Goal: Find specific page/section: Locate a particular part of the current website

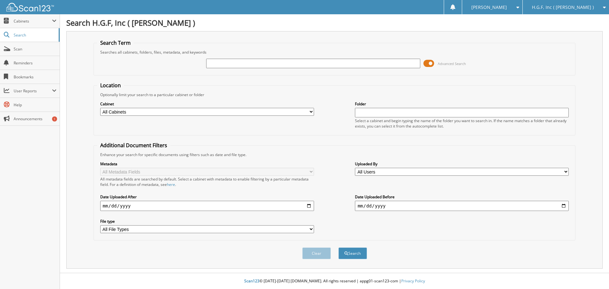
type input "g"
type input "h17073"
click at [339, 247] on button "Search" at bounding box center [353, 253] width 29 height 12
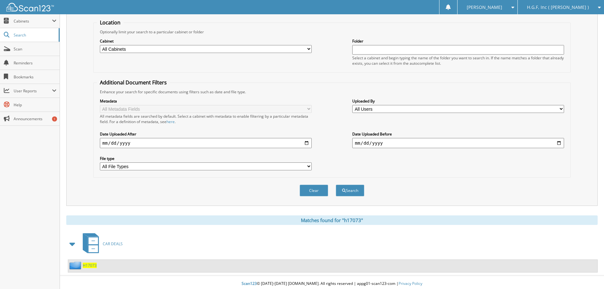
scroll to position [66, 0]
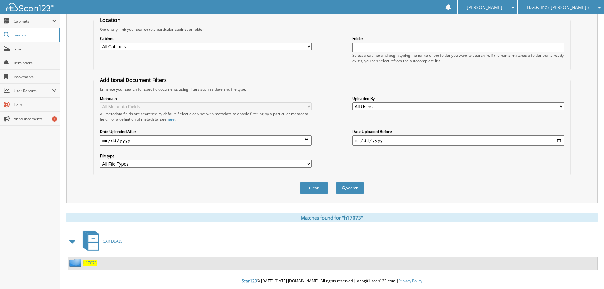
click at [91, 263] on span "H17073" at bounding box center [90, 262] width 14 height 5
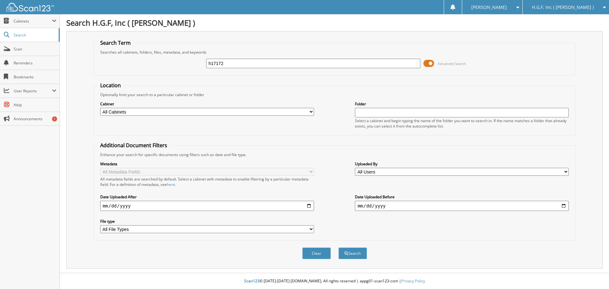
type input "h17172"
click at [339, 247] on button "Search" at bounding box center [353, 253] width 29 height 12
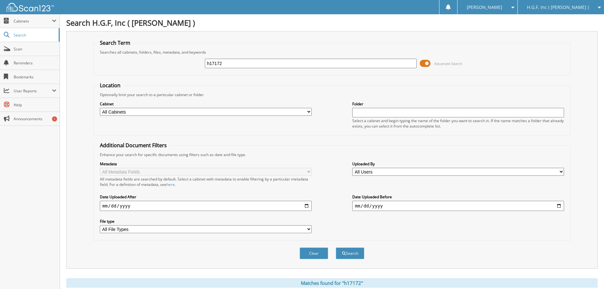
scroll to position [82, 0]
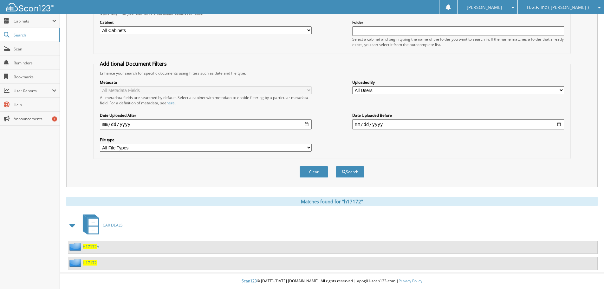
click at [89, 262] on span "H17172" at bounding box center [90, 262] width 14 height 5
